Goal: Find specific page/section: Find specific page/section

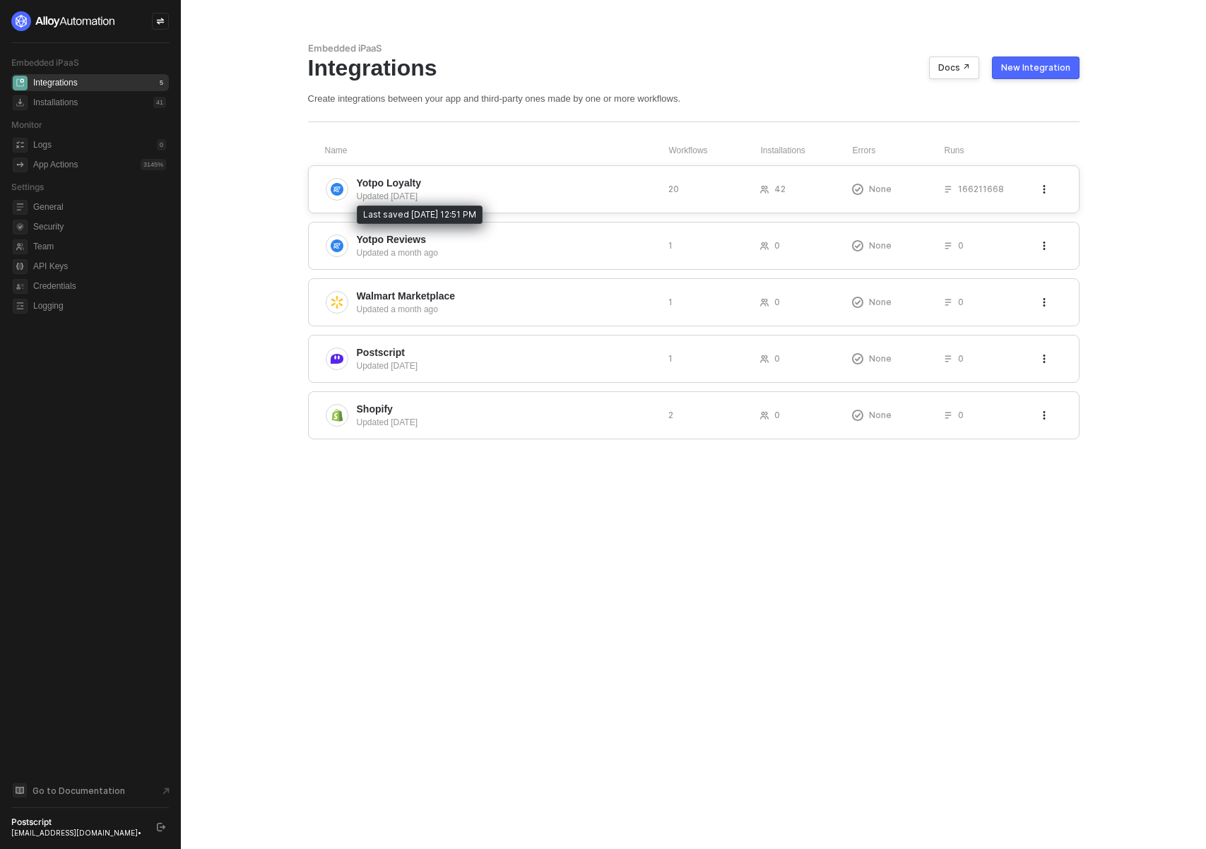
click at [468, 193] on div "Updated [DATE]" at bounding box center [507, 196] width 300 height 13
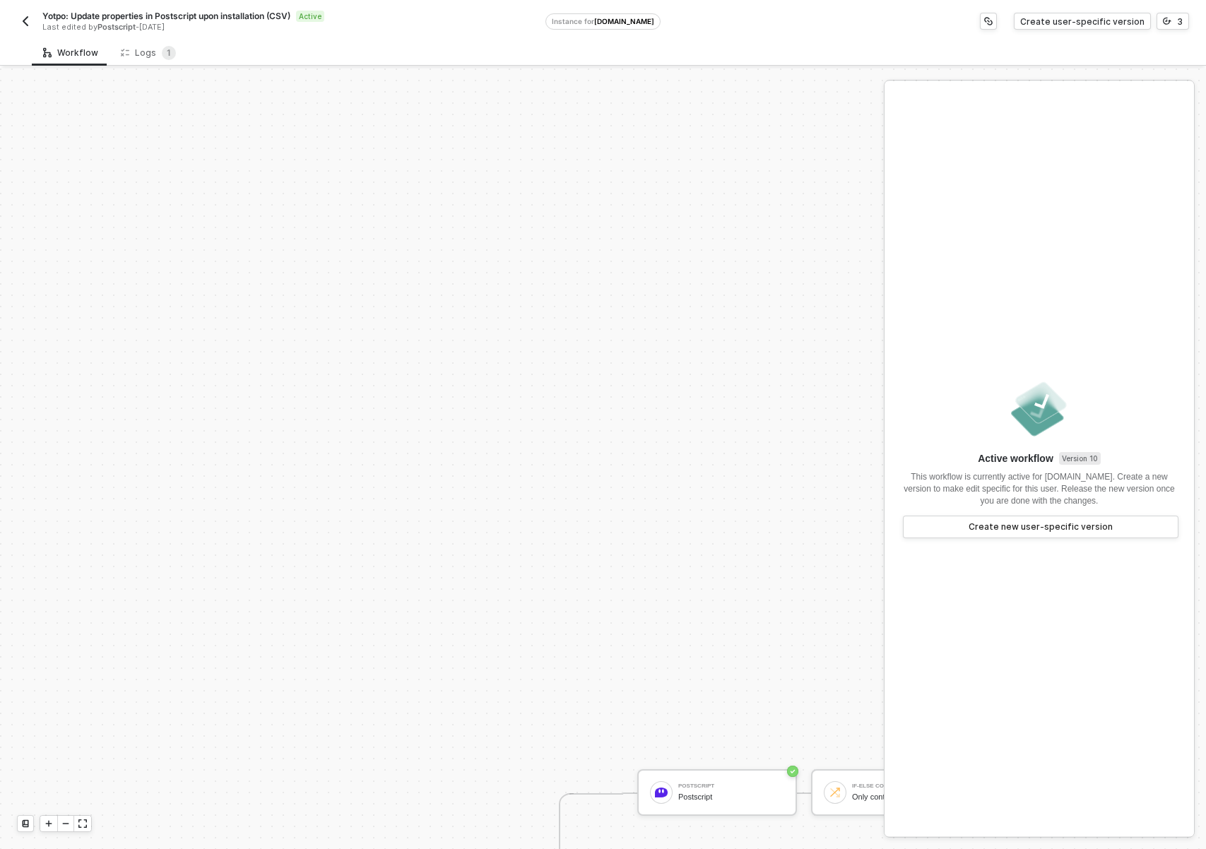
scroll to position [478, 0]
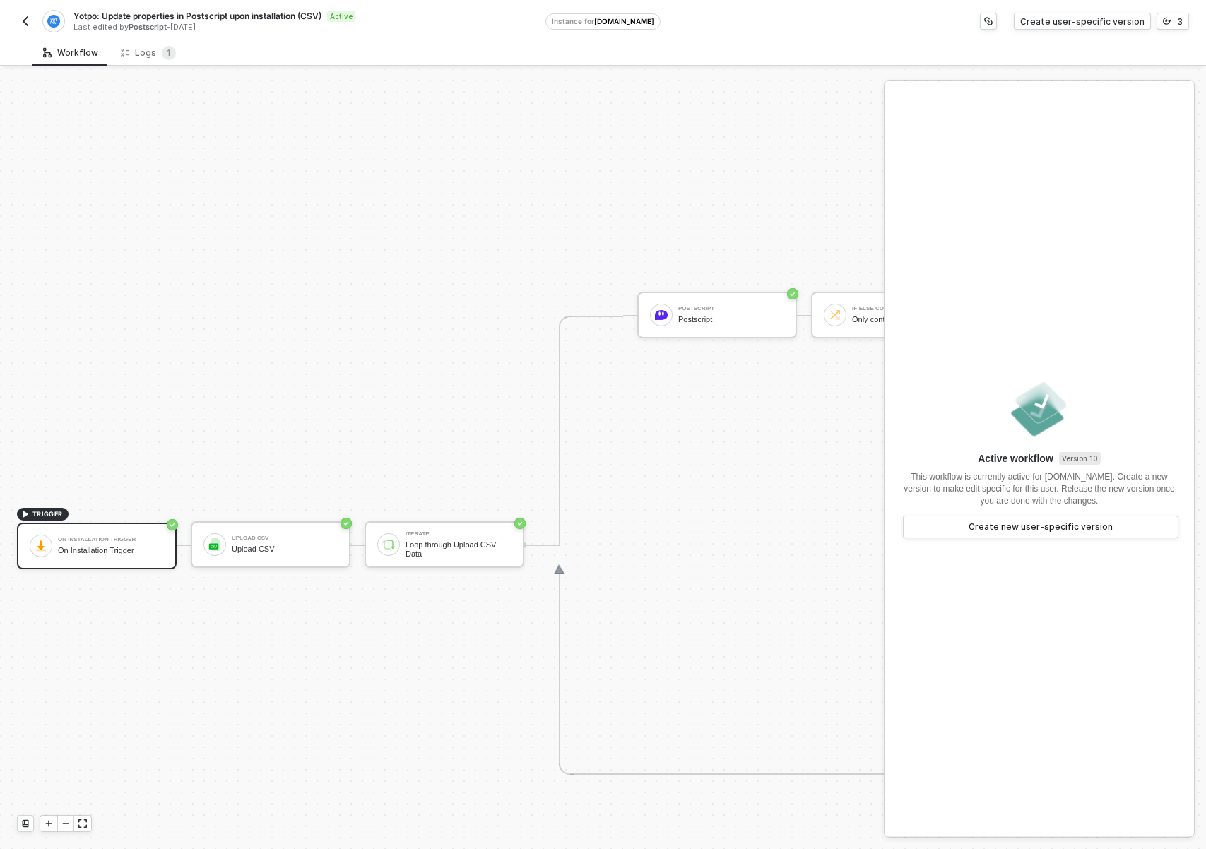
click at [30, 22] on img "button" at bounding box center [25, 21] width 11 height 11
